Goal: Task Accomplishment & Management: Complete application form

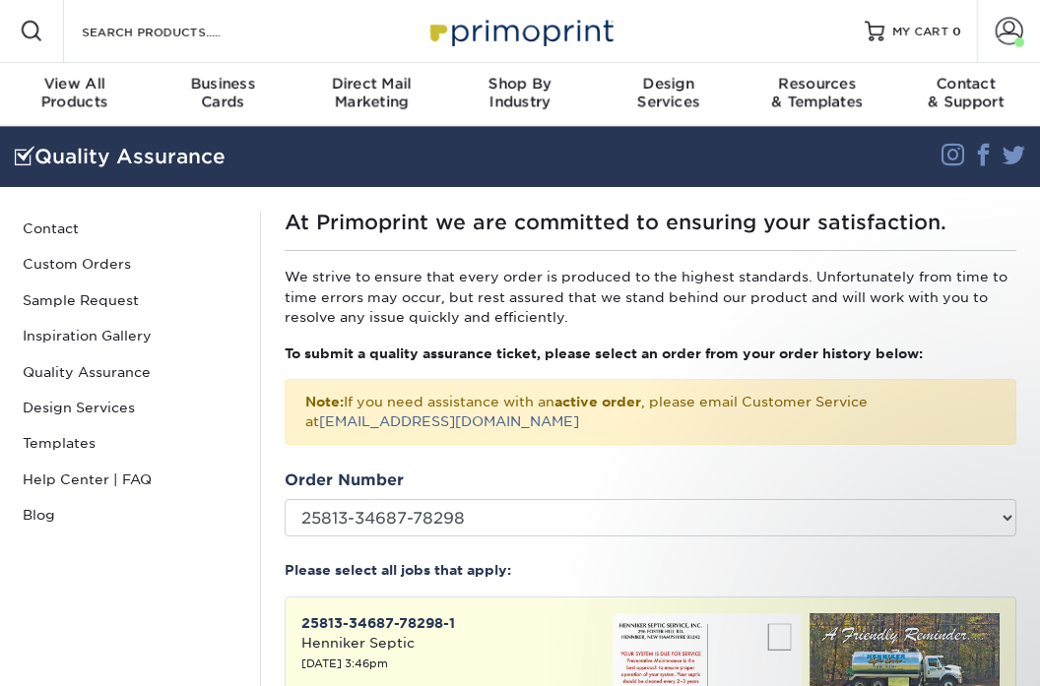
select select "Missing Images"
select select "yes"
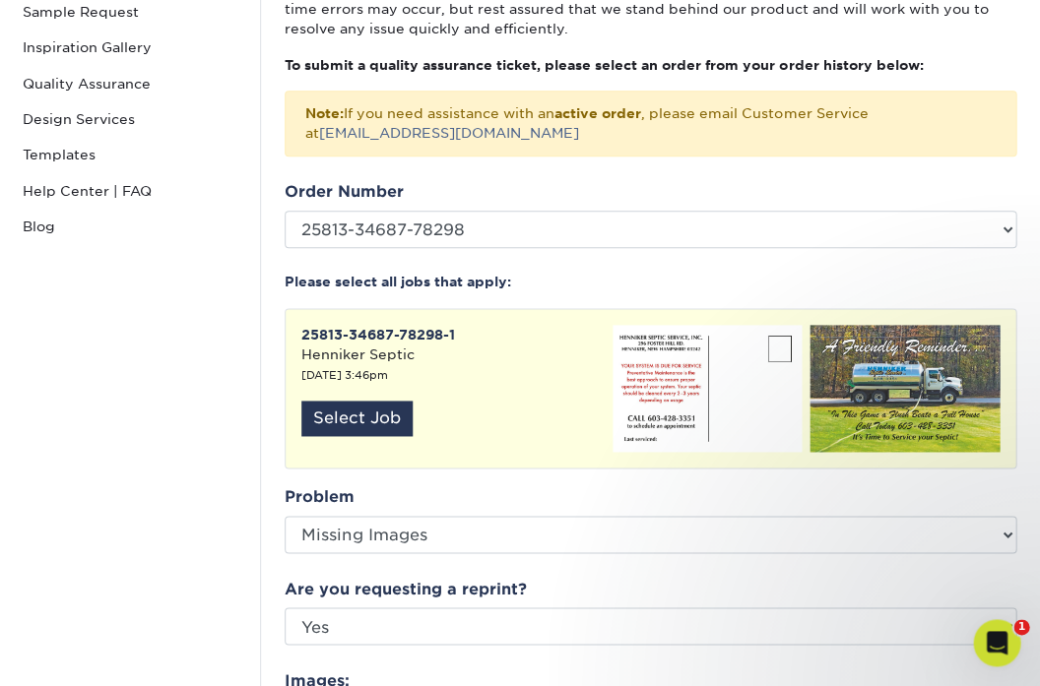
scroll to position [293, 0]
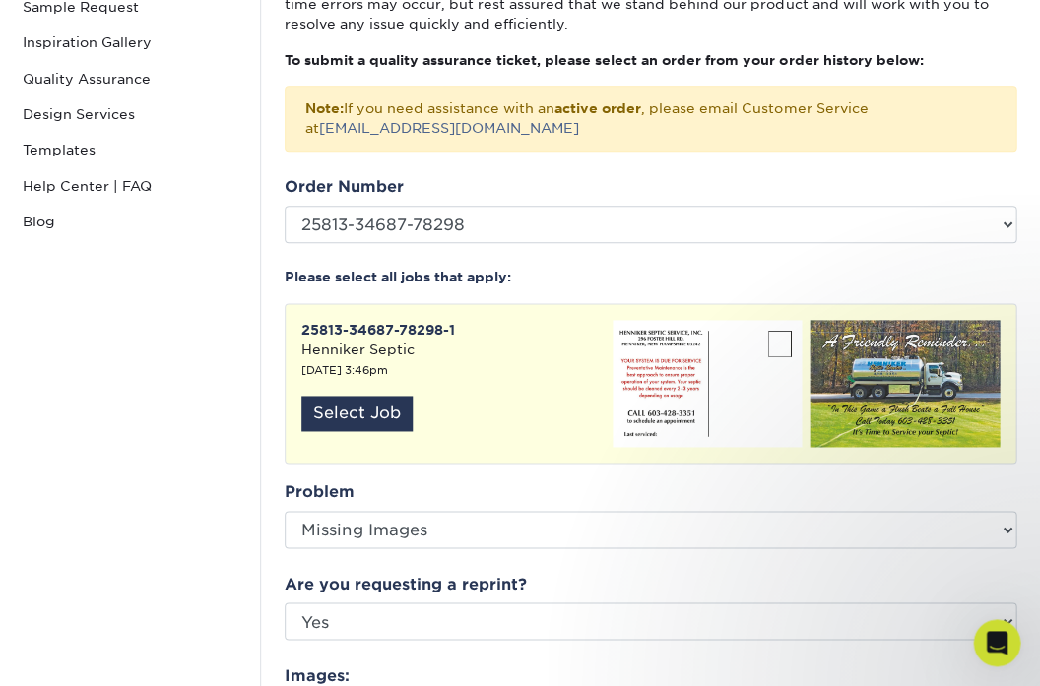
click at [852, 393] on img at bounding box center [900, 384] width 198 height 128
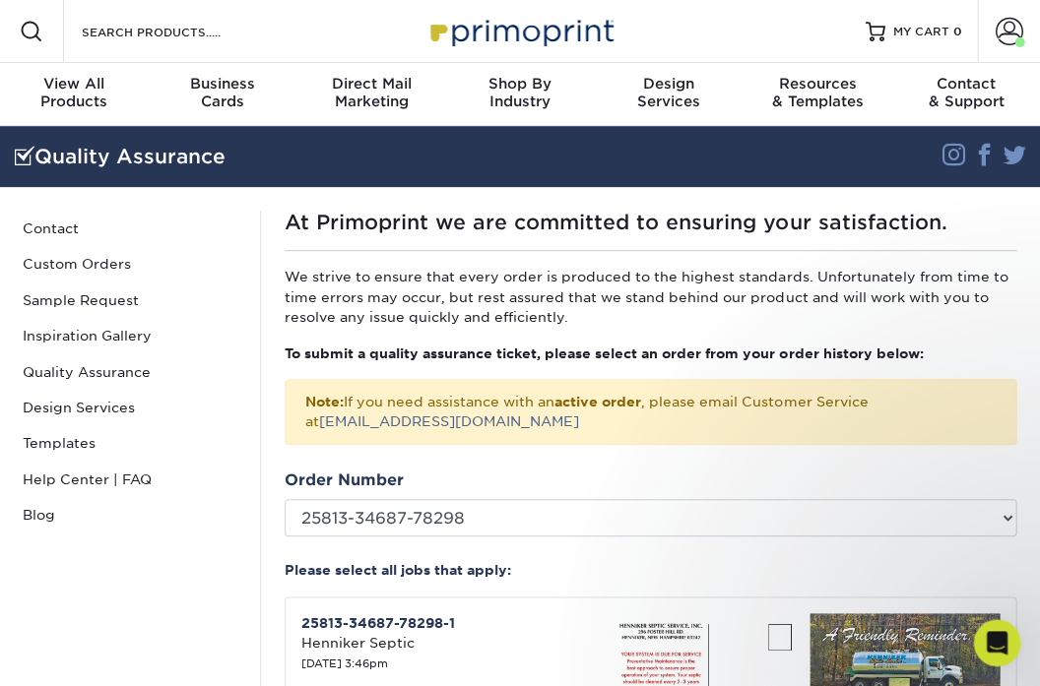
scroll to position [0, 0]
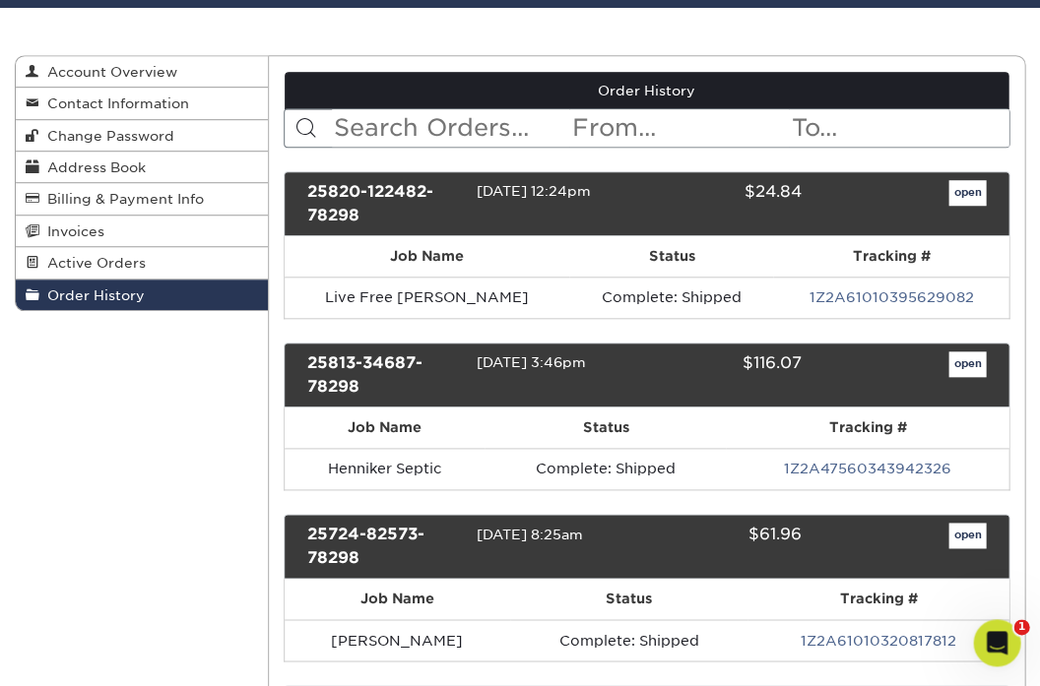
scroll to position [171, 0]
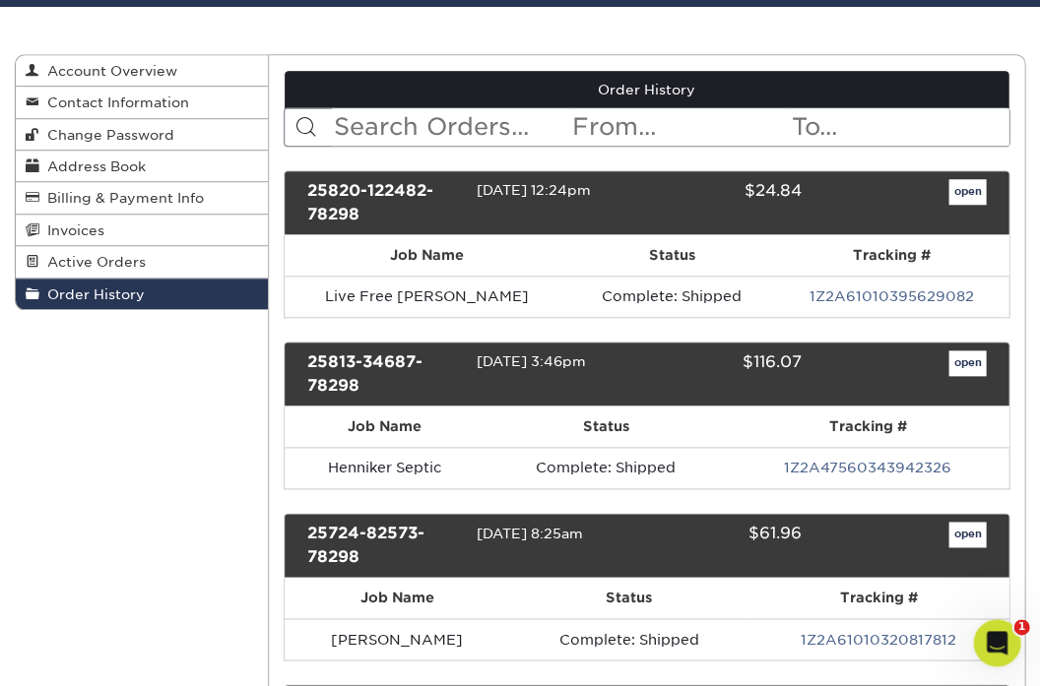
click at [953, 366] on link "open" at bounding box center [966, 363] width 37 height 26
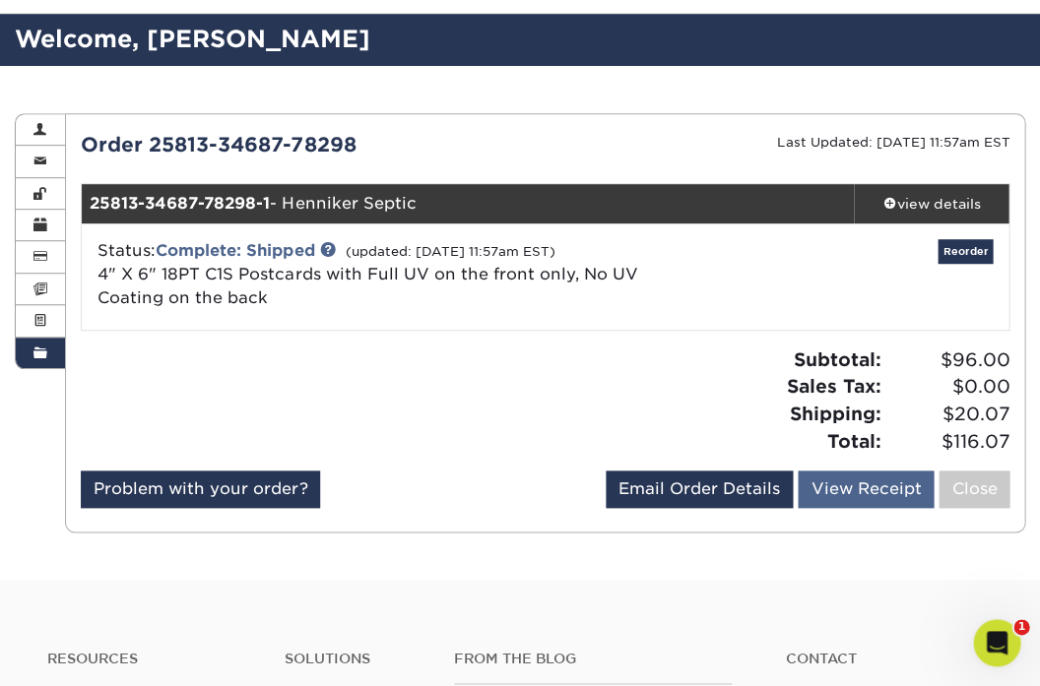
scroll to position [110, 0]
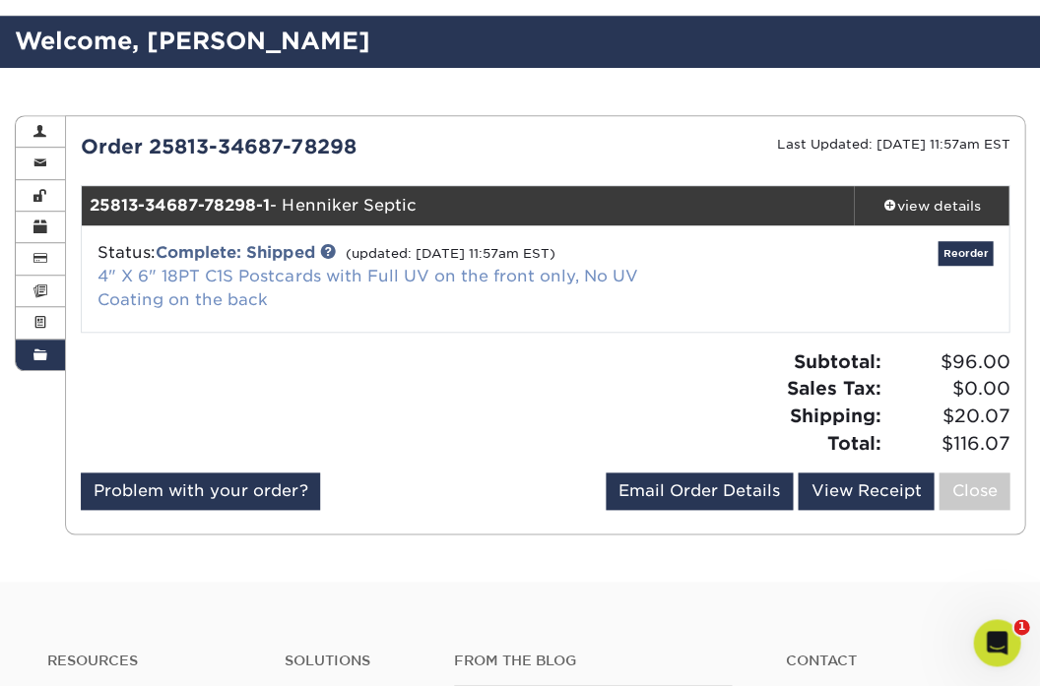
click at [260, 275] on link "4" X 6" 18PT C1S Postcards with Full UV on the front only, No UV Coating on the…" at bounding box center [366, 288] width 539 height 42
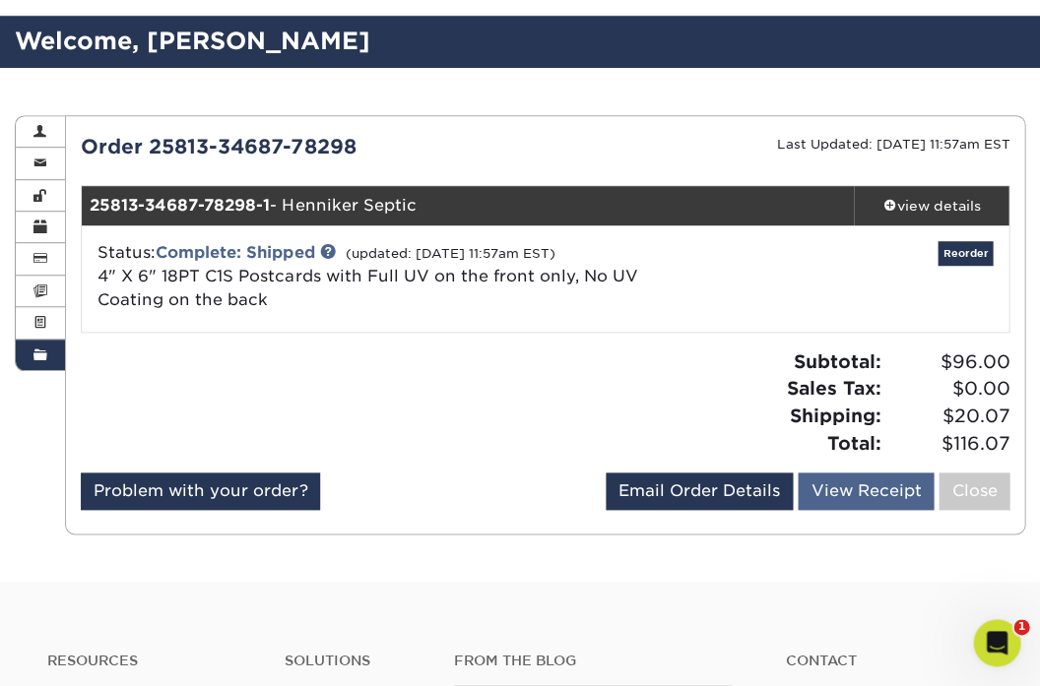
click at [825, 499] on link "View Receipt" at bounding box center [865, 491] width 136 height 37
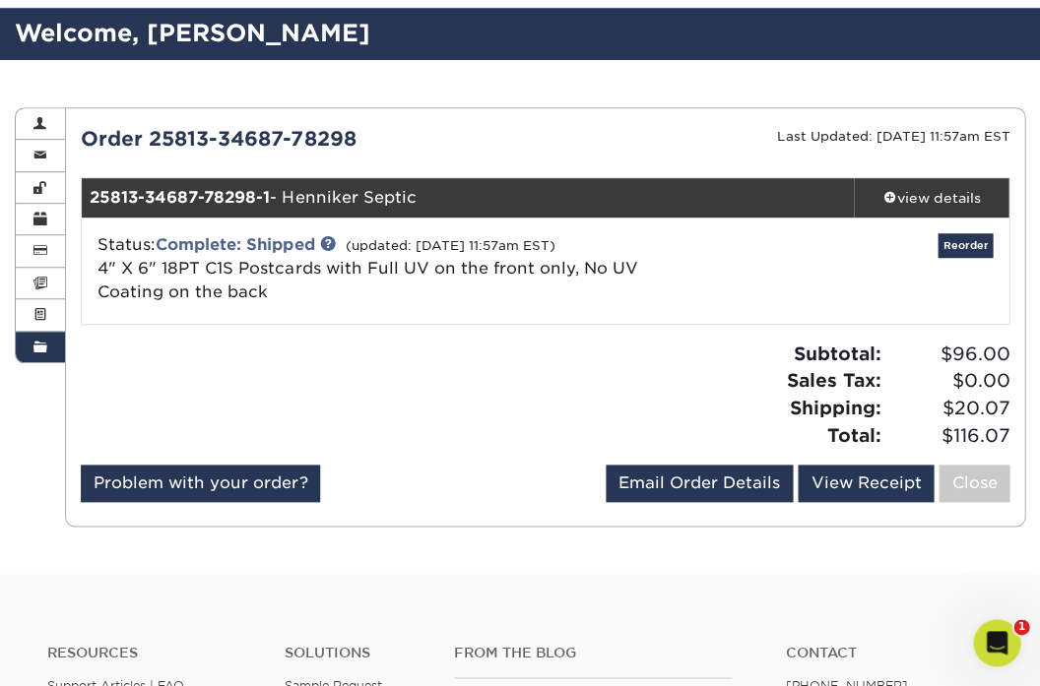
scroll to position [114, 0]
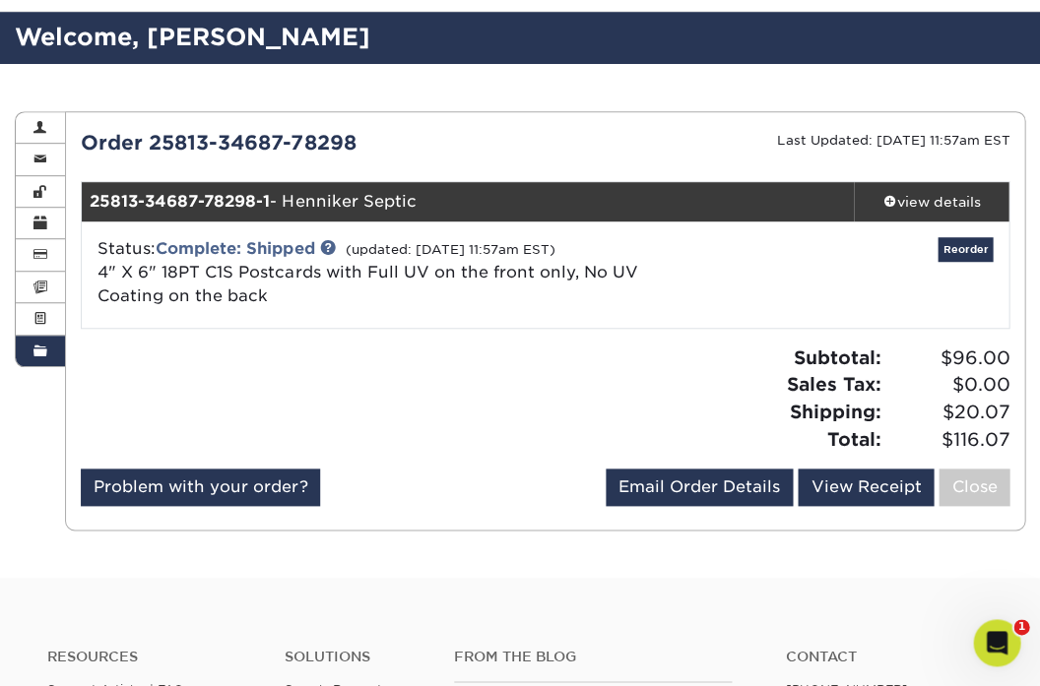
click at [998, 642] on icon "Open Intercom Messenger" at bounding box center [994, 640] width 32 height 32
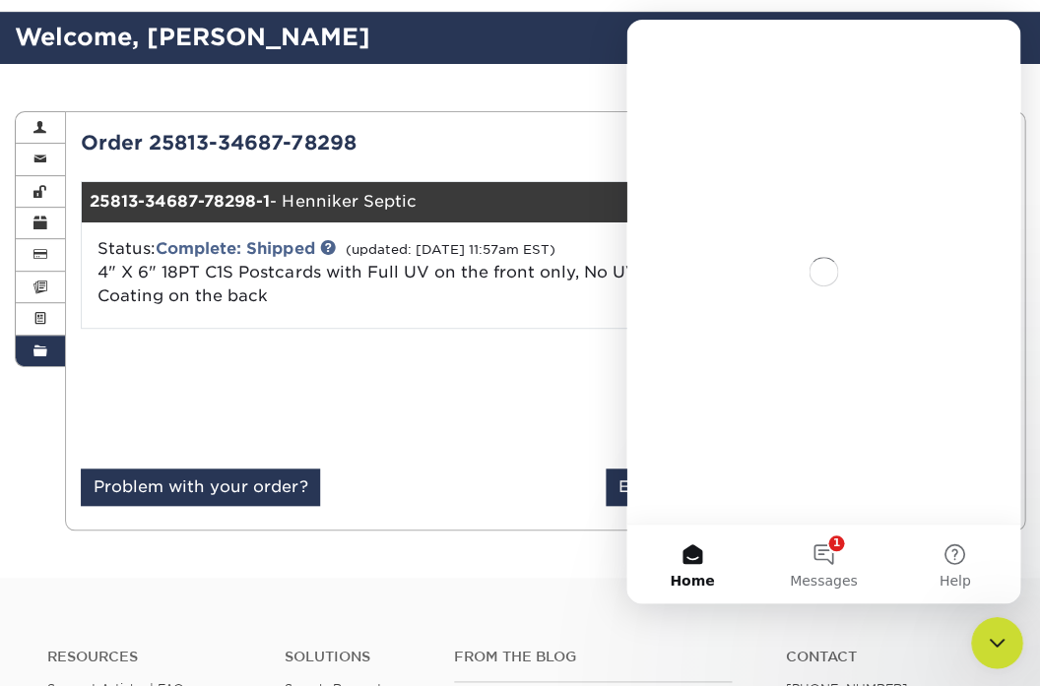
scroll to position [0, 0]
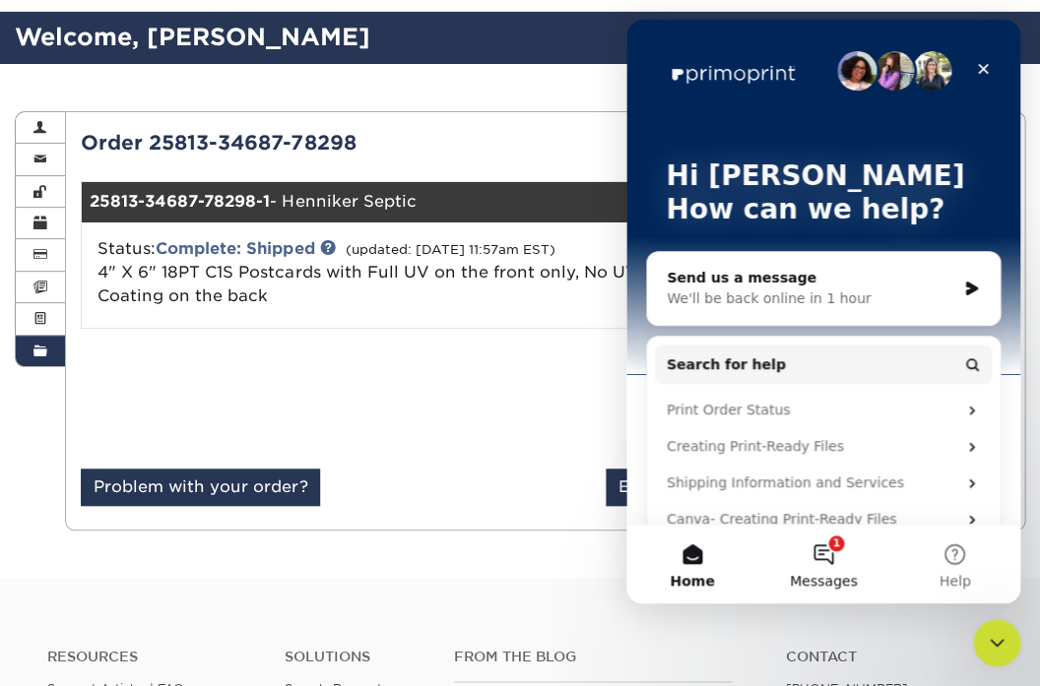
click at [824, 555] on button "1 Messages" at bounding box center [822, 564] width 131 height 79
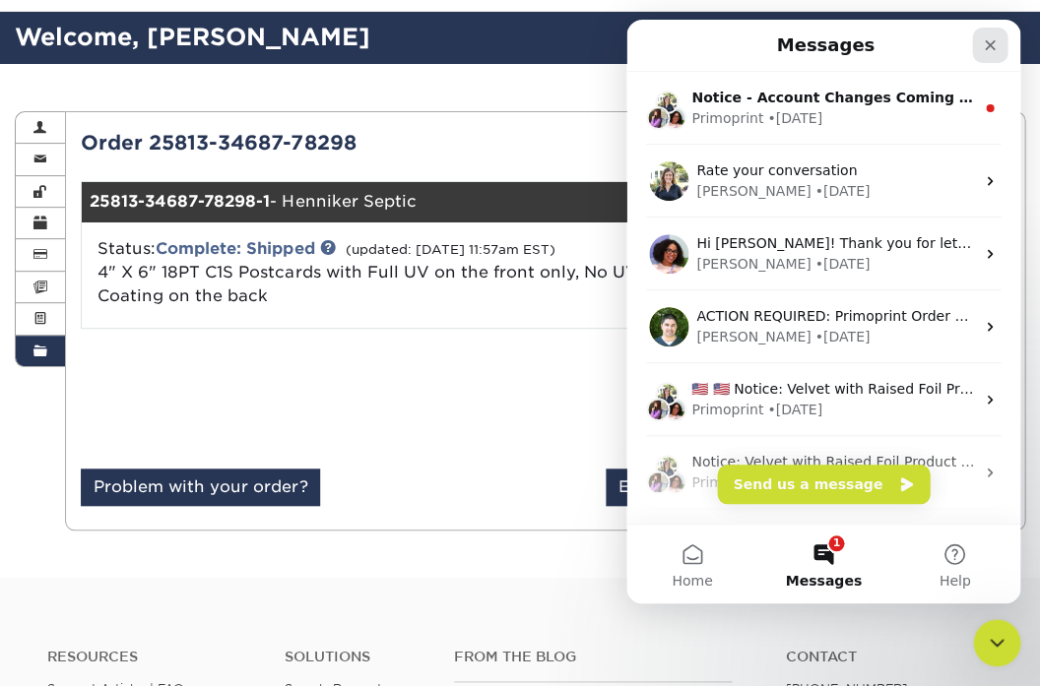
click at [988, 42] on icon "Close" at bounding box center [989, 45] width 16 height 16
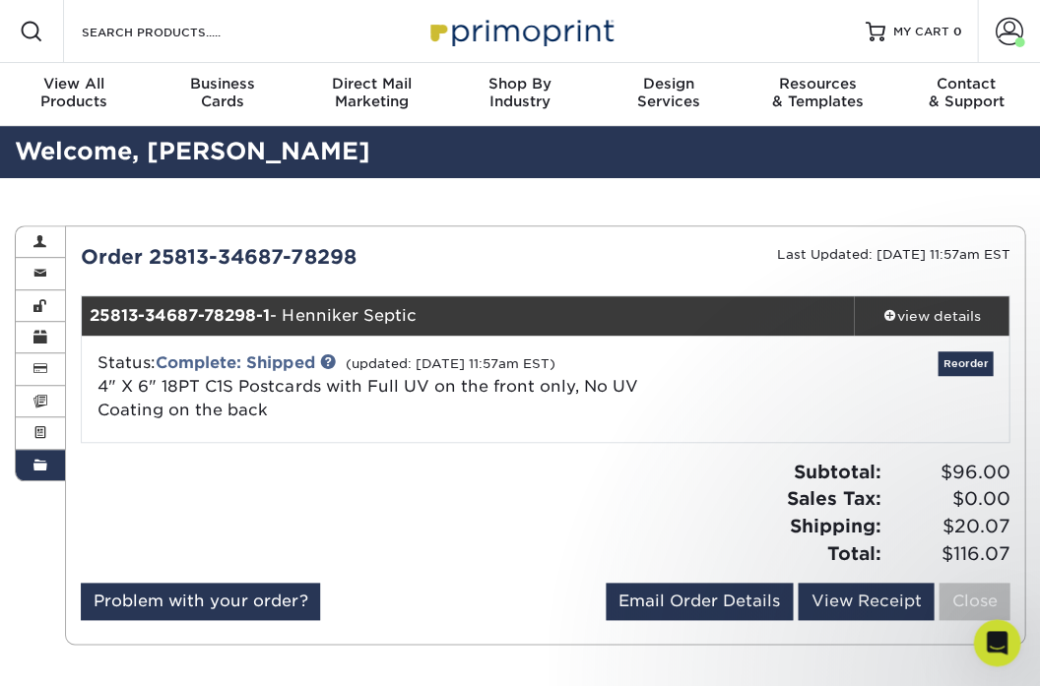
click at [428, 400] on div "Status: Complete: Shipped (updated: 08/16/2025 11:57am EST) 4" X 6" 18PT C1S Po…" at bounding box center [391, 386] width 616 height 71
click at [920, 314] on div "view details" at bounding box center [930, 316] width 155 height 20
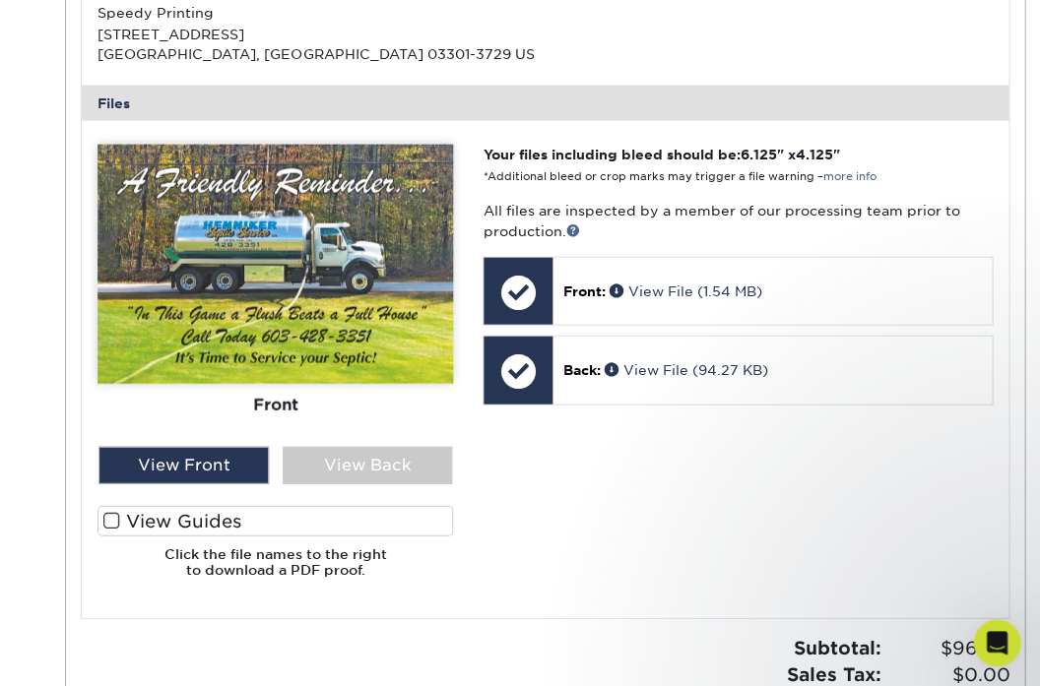
scroll to position [713, 0]
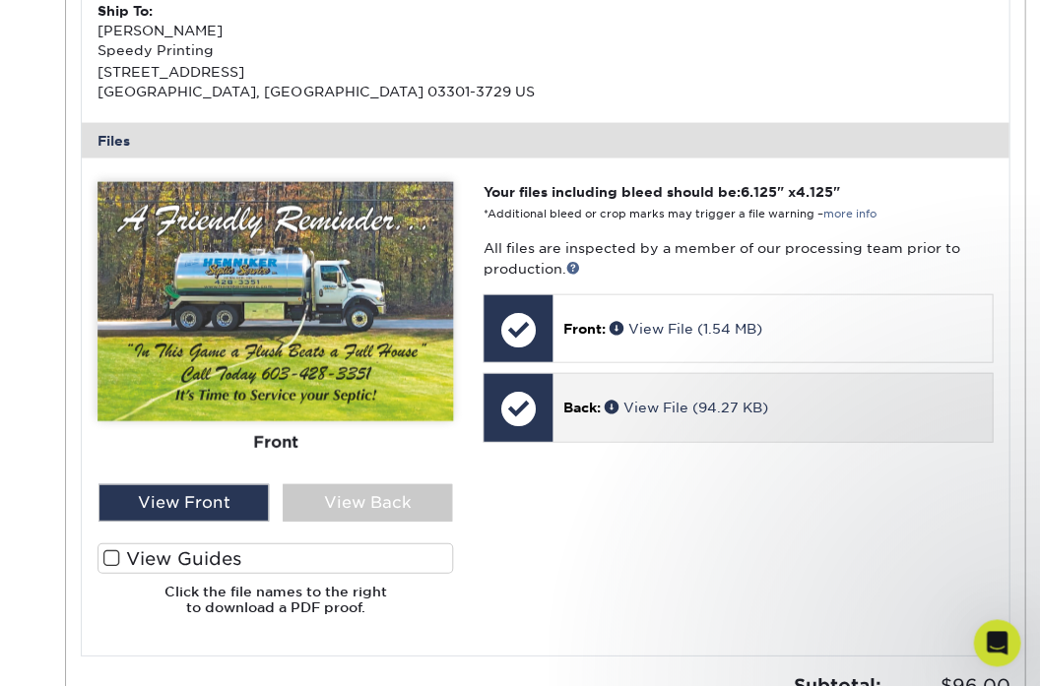
click at [569, 404] on span "Back:" at bounding box center [580, 407] width 37 height 16
click at [539, 406] on div at bounding box center [517, 407] width 69 height 69
click at [663, 404] on link "View File (94.27 KB)" at bounding box center [684, 407] width 163 height 16
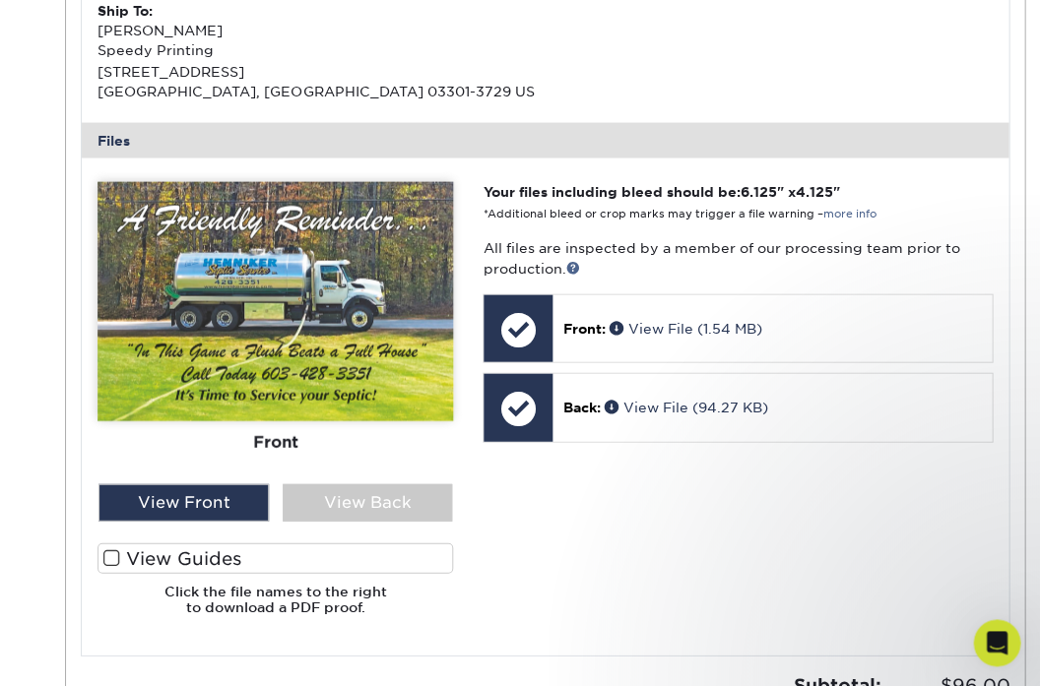
click at [557, 471] on div "Your files including bleed should be: 6.125 " x 4.125 " *Additional bleed or cr…" at bounding box center [737, 405] width 539 height 449
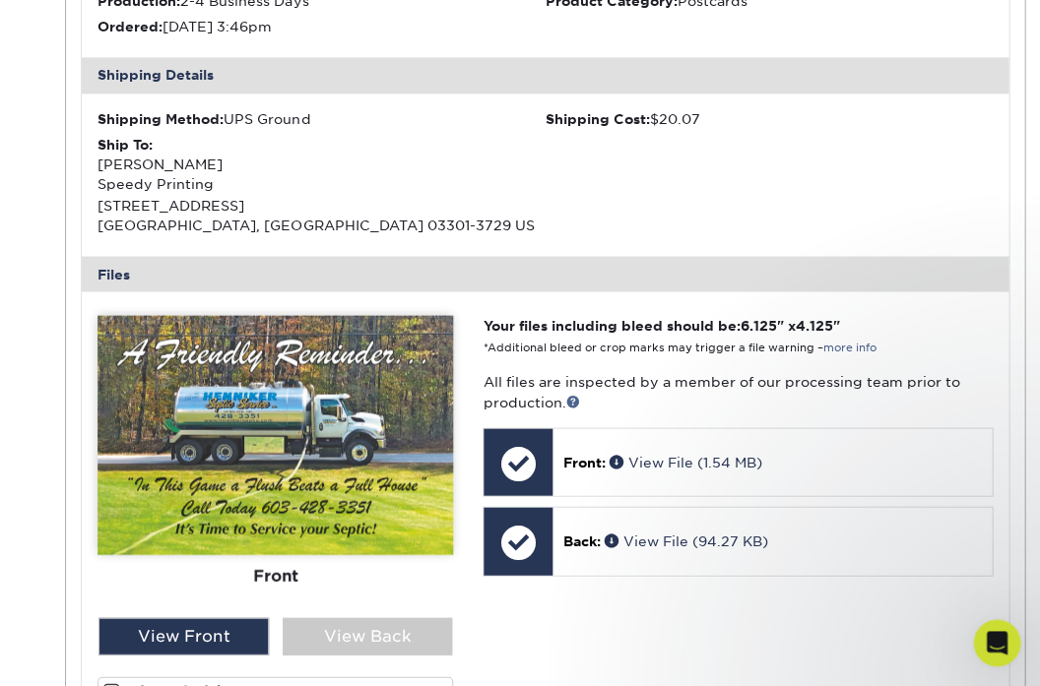
scroll to position [694, 0]
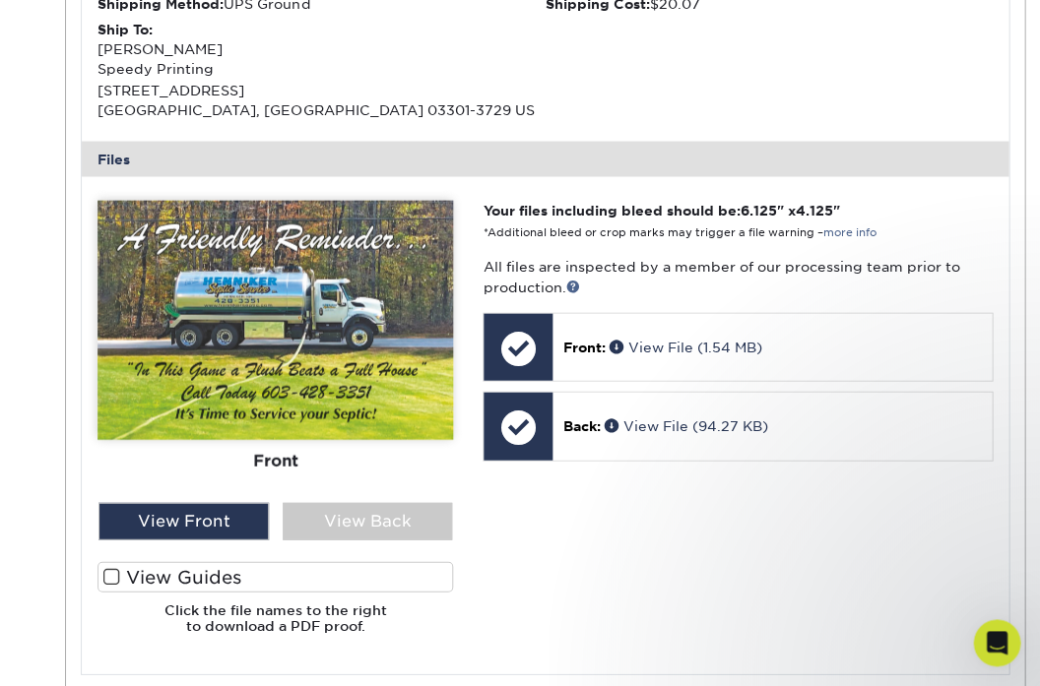
click at [397, 375] on img at bounding box center [274, 319] width 355 height 239
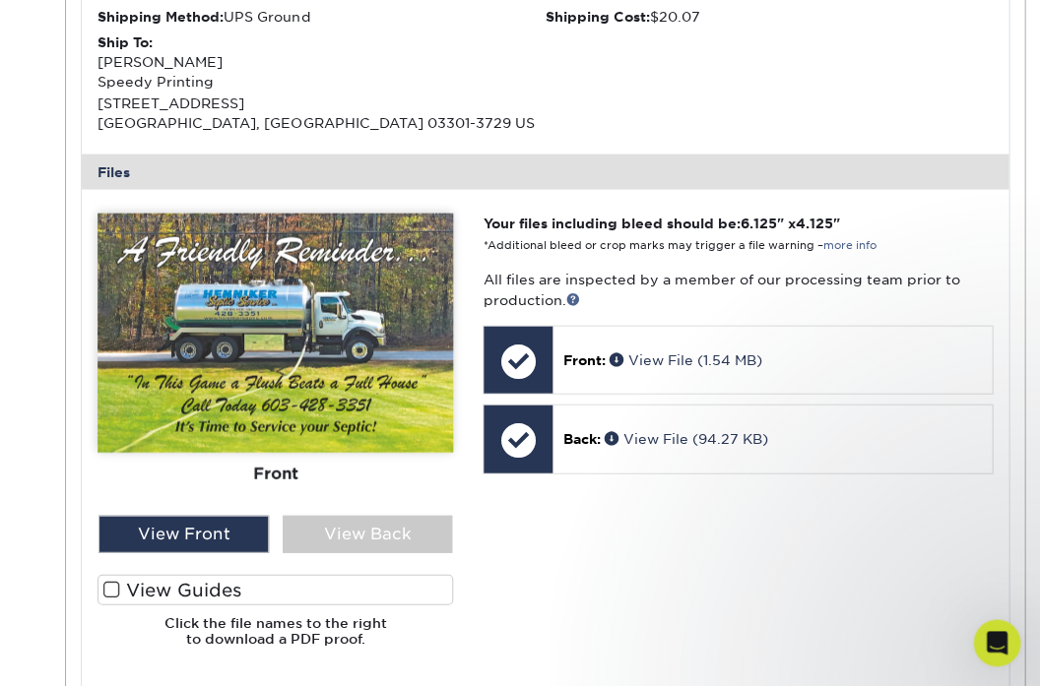
scroll to position [671, 0]
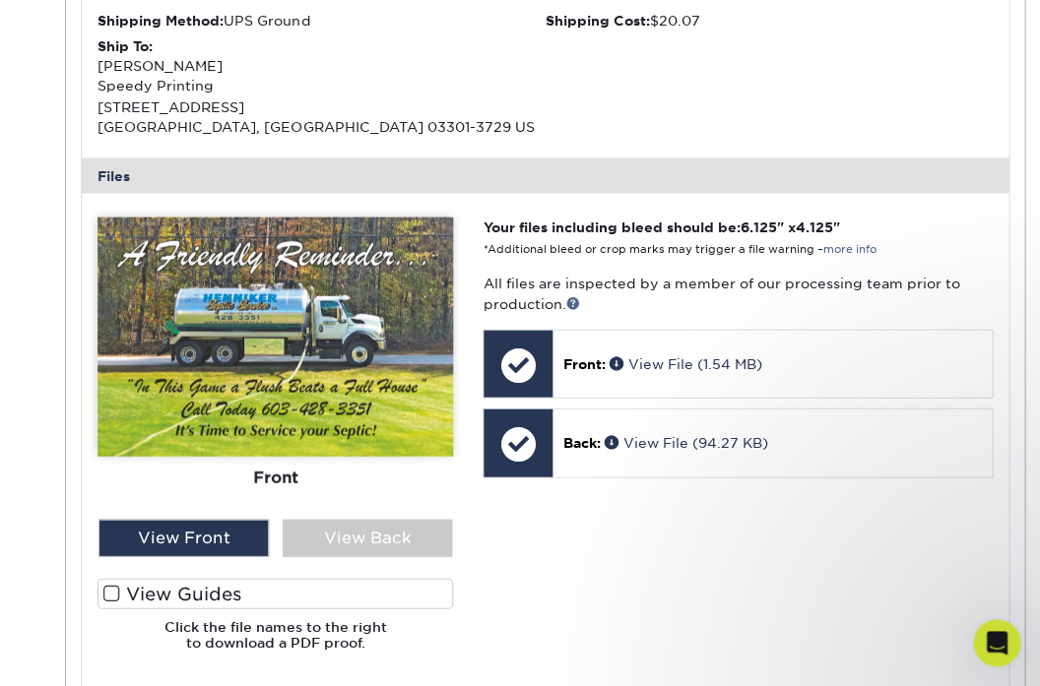
click at [430, 470] on div "Front" at bounding box center [274, 477] width 355 height 43
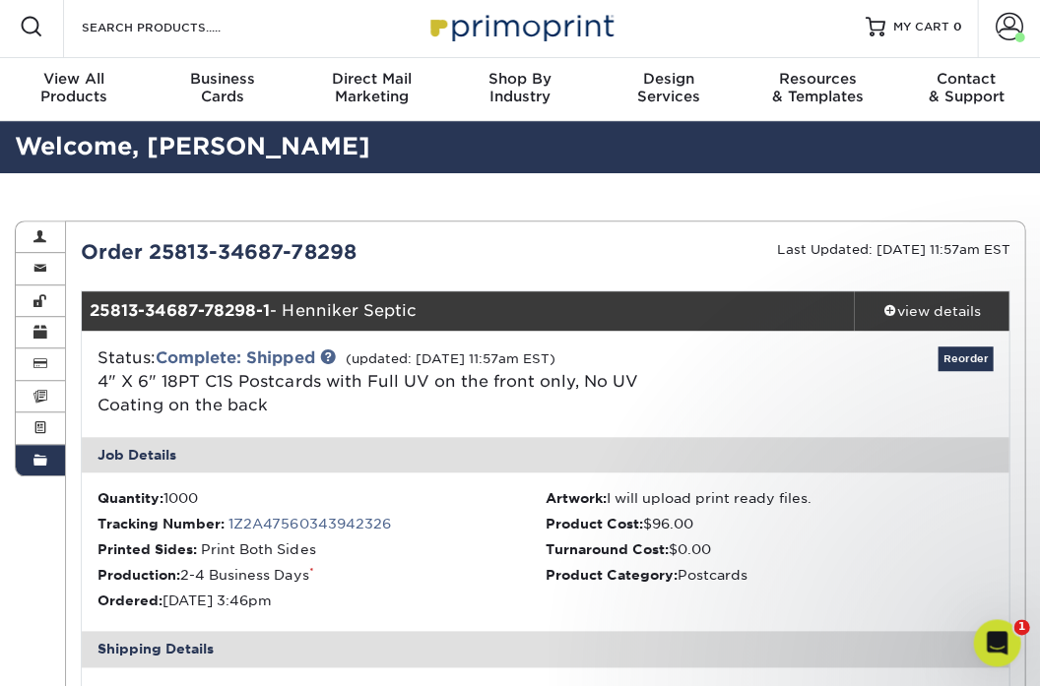
scroll to position [6, 0]
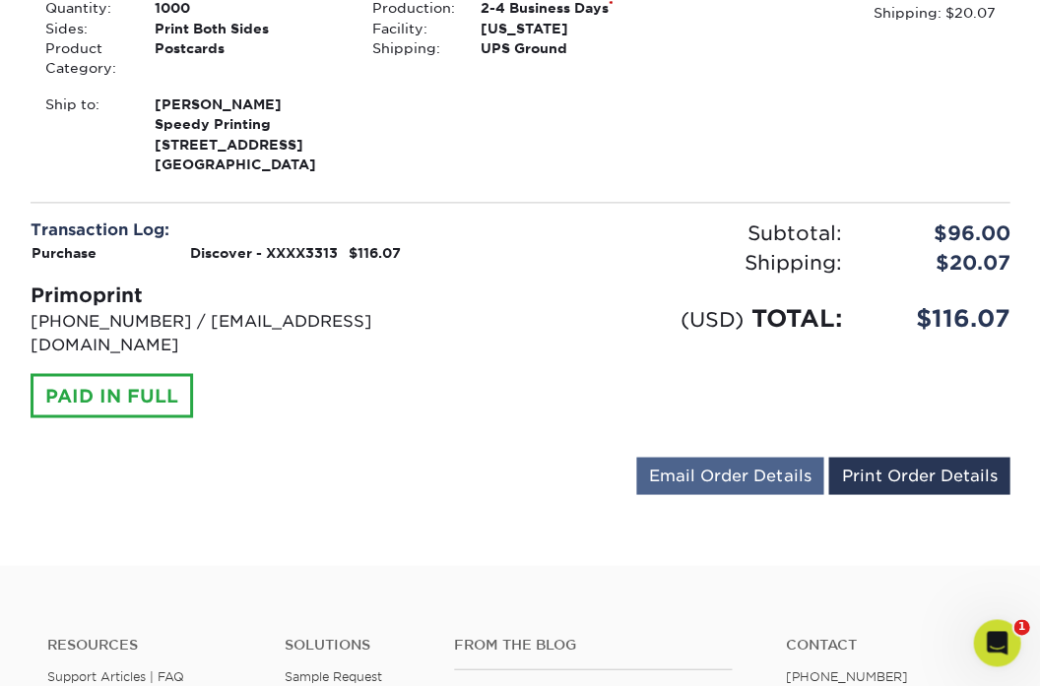
scroll to position [413, 0]
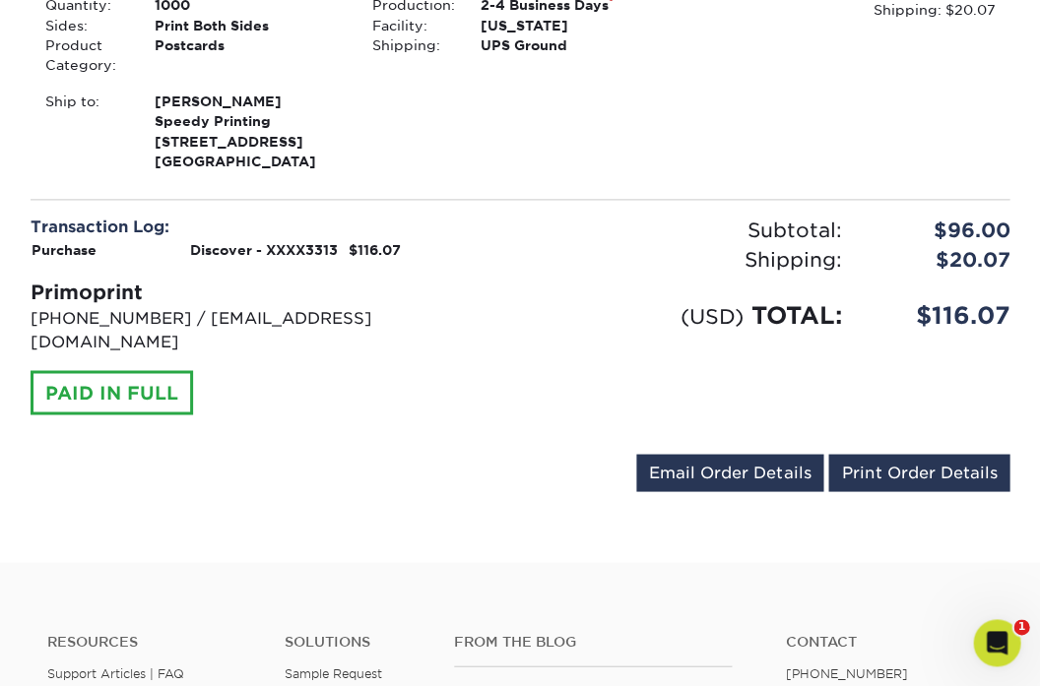
click at [762, 454] on link "Email Order Details" at bounding box center [729, 472] width 187 height 37
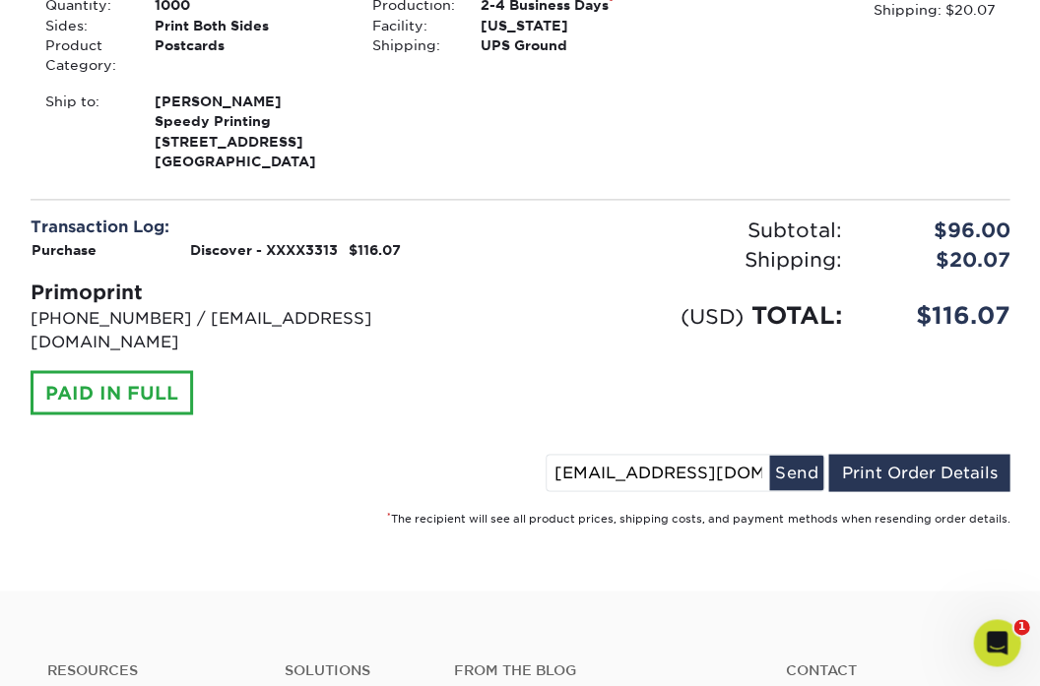
click at [642, 376] on div "Subtotal: $96.00 Shipping: $20.07 Discounts: - $0.00 (USD) TOTAL: $116.07" at bounding box center [772, 327] width 504 height 222
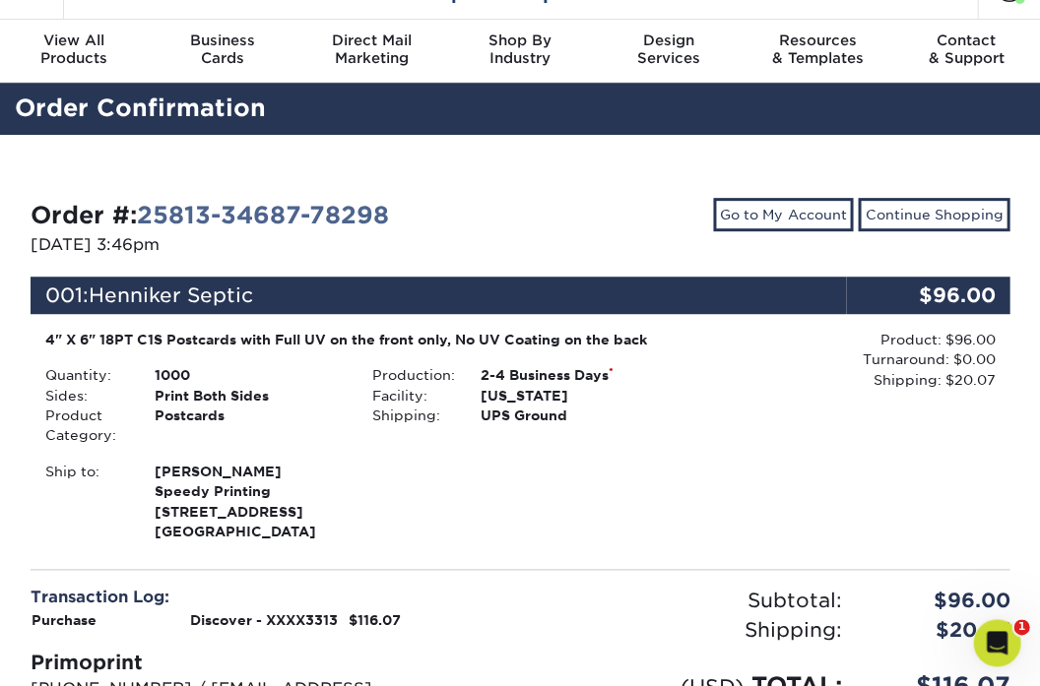
scroll to position [28, 0]
